Goal: Use online tool/utility: Utilize a website feature to perform a specific function

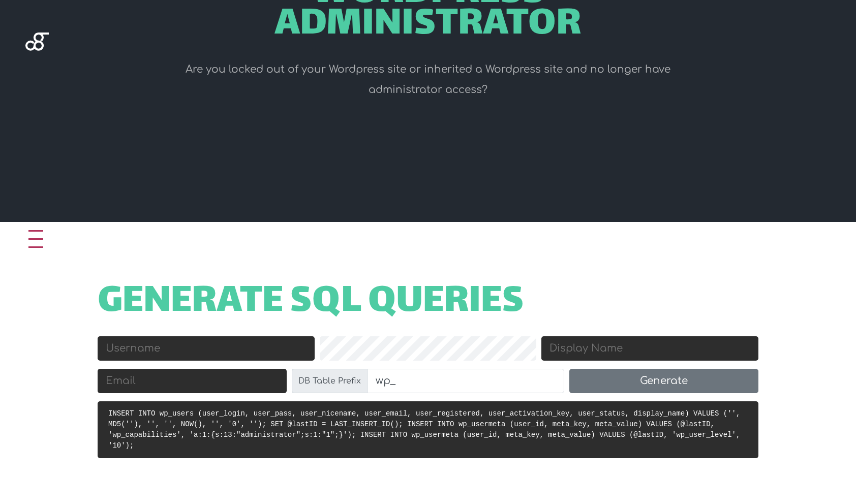
scroll to position [203, 0]
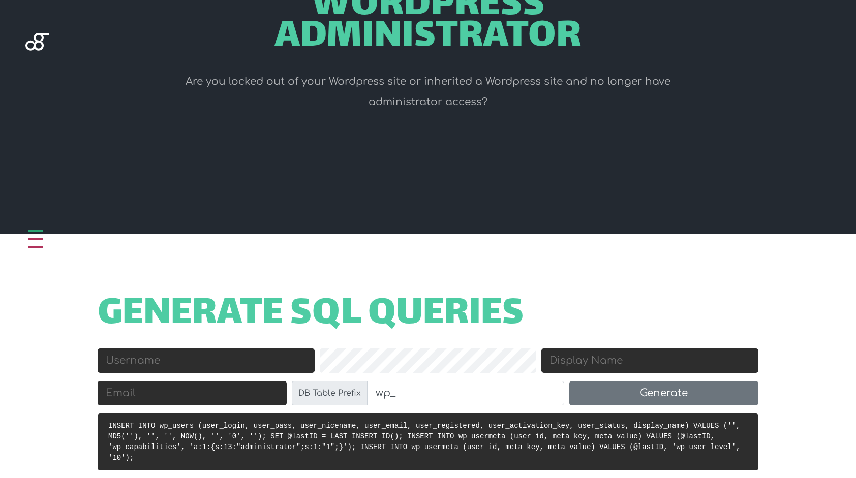
click at [172, 360] on input "Username" at bounding box center [206, 361] width 217 height 24
click at [154, 397] on input "Email" at bounding box center [192, 393] width 189 height 24
click at [161, 362] on input "Username" at bounding box center [206, 361] width 217 height 24
type input "[EMAIL_ADDRESS][DOMAIN_NAME]"
click at [638, 352] on input "Display Name" at bounding box center [649, 361] width 217 height 24
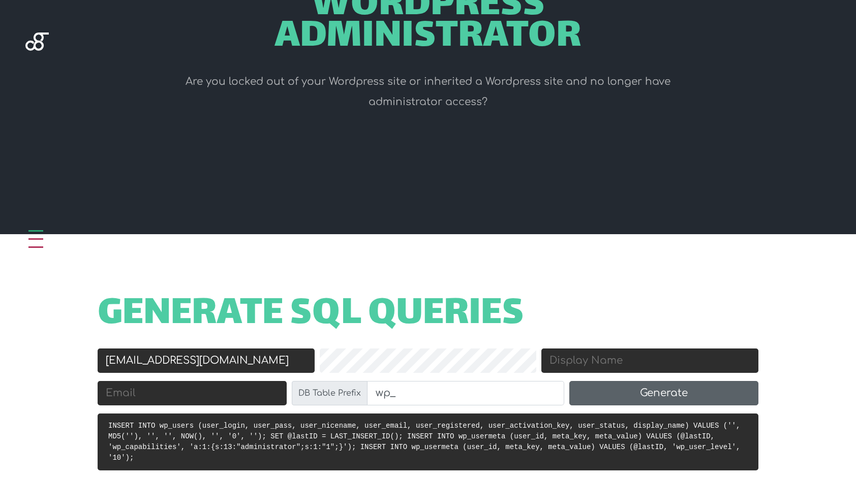
paste input "[EMAIL_ADDRESS][DOMAIN_NAME]"
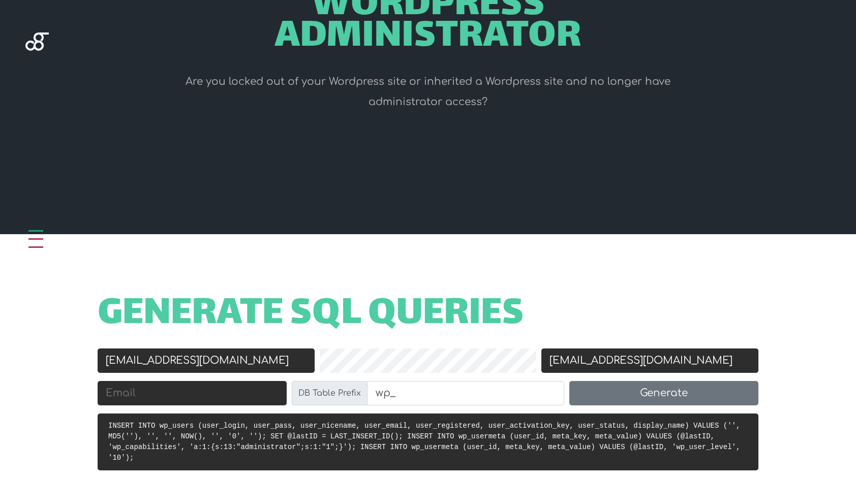
type input "[EMAIL_ADDRESS][DOMAIN_NAME]"
click at [132, 399] on input "Email" at bounding box center [192, 393] width 189 height 24
paste input "[EMAIL_ADDRESS][DOMAIN_NAME]"
type input "[EMAIL_ADDRESS][DOMAIN_NAME]"
click at [623, 286] on div "Generate SQL Queries Username charl@handmade.co.za Password Display Name charl@…" at bounding box center [428, 368] width 856 height 269
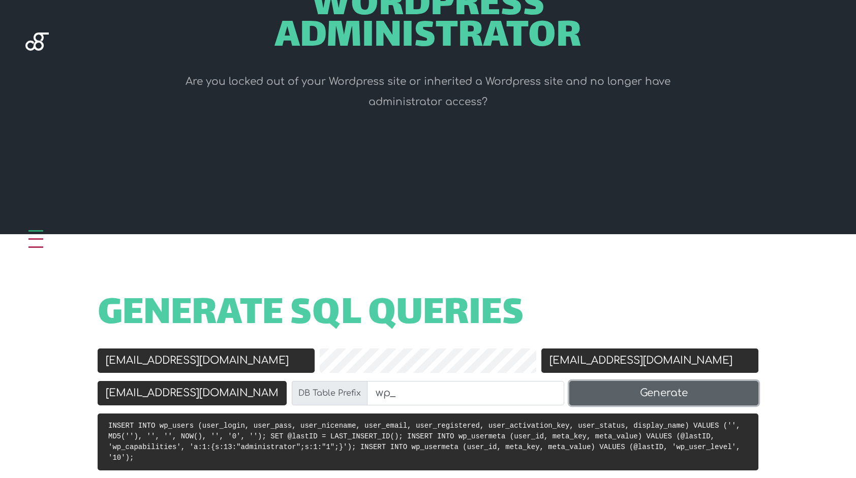
click at [657, 390] on button "Generate" at bounding box center [663, 393] width 189 height 24
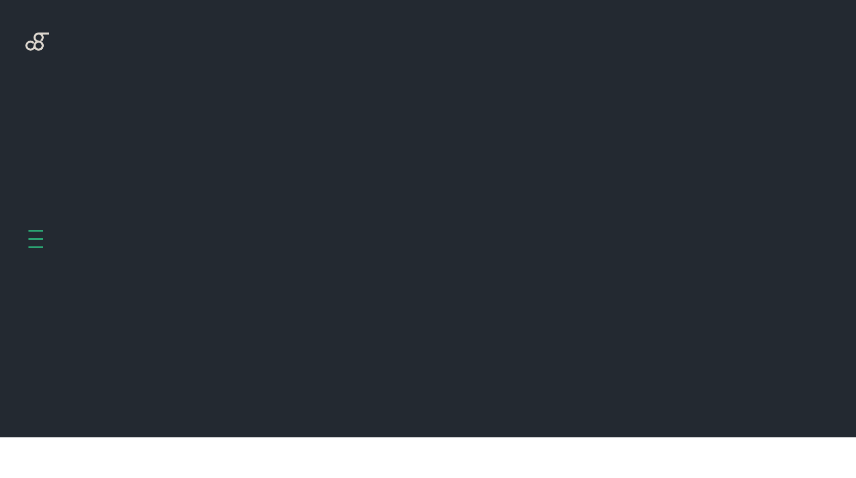
scroll to position [437, 0]
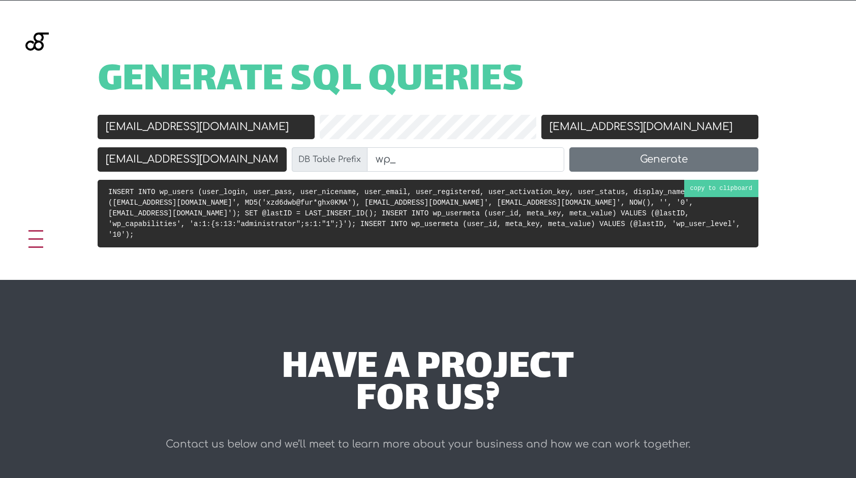
click at [448, 226] on pre "INSERT INTO wp_users (user_login, user_pass, user_nicename, user_email, user_re…" at bounding box center [428, 214] width 661 height 68
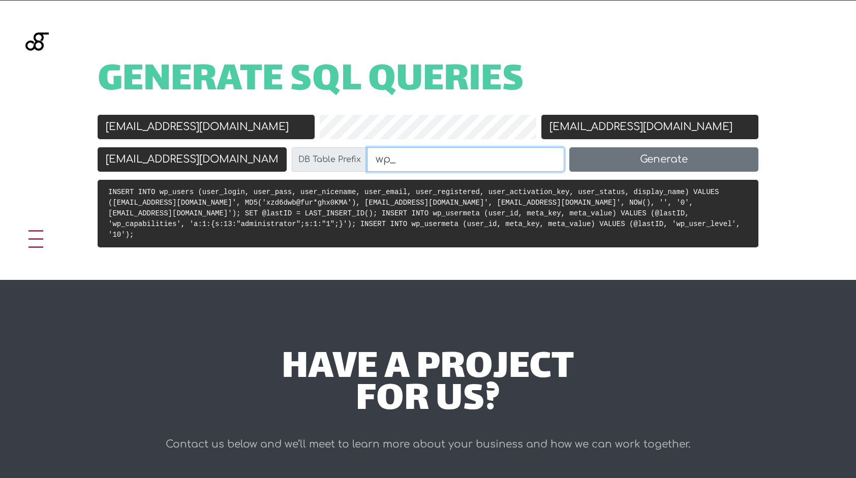
click at [433, 158] on input "wp_" at bounding box center [465, 159] width 197 height 24
type input "w"
click at [433, 157] on input "DB Table Prefix" at bounding box center [465, 159] width 197 height 24
type input "2uPtg7_"
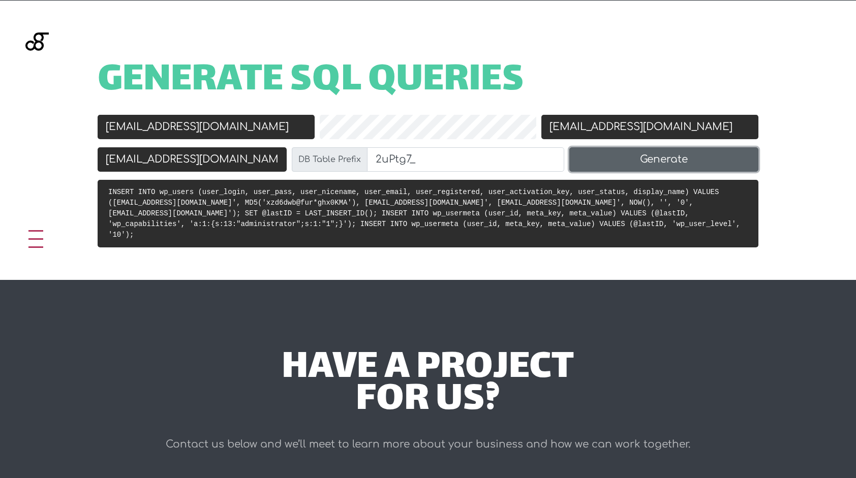
click at [608, 161] on button "Generate" at bounding box center [663, 159] width 189 height 24
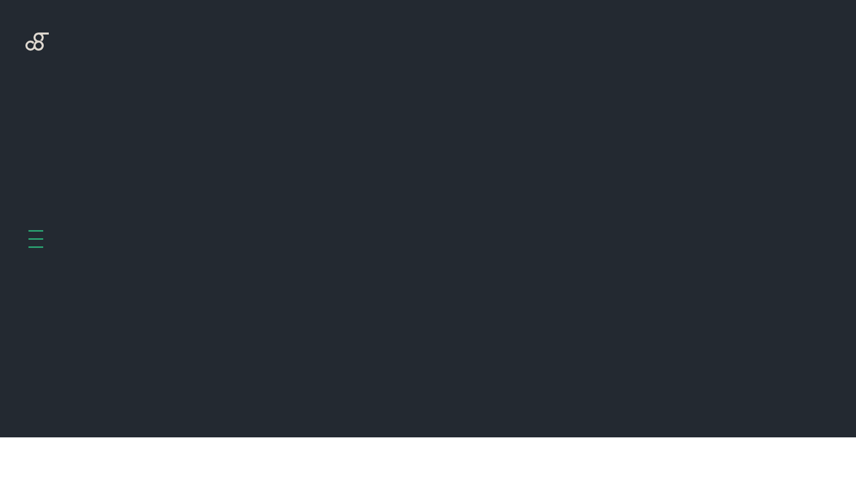
scroll to position [437, 0]
